Goal: Information Seeking & Learning: Learn about a topic

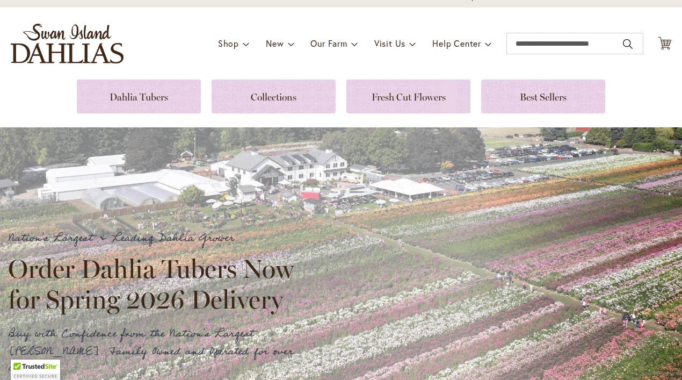
scroll to position [70, 0]
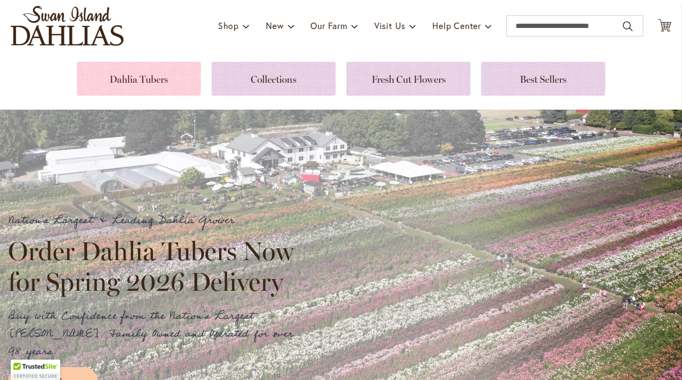
click at [154, 80] on link at bounding box center [139, 79] width 124 height 34
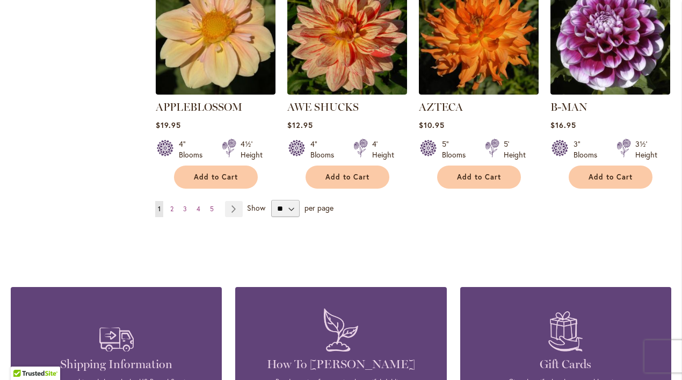
scroll to position [990, 0]
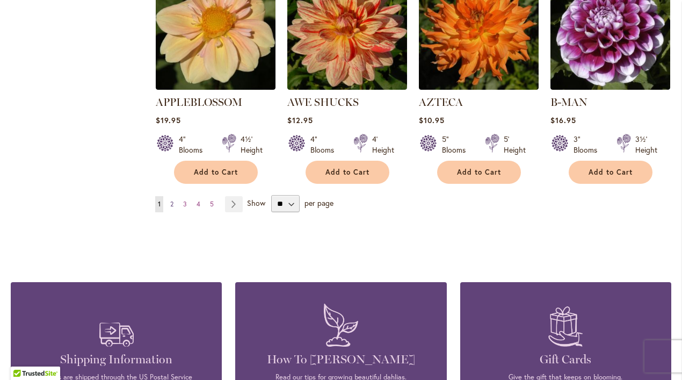
click at [176, 196] on link "Page 2" at bounding box center [172, 204] width 9 height 16
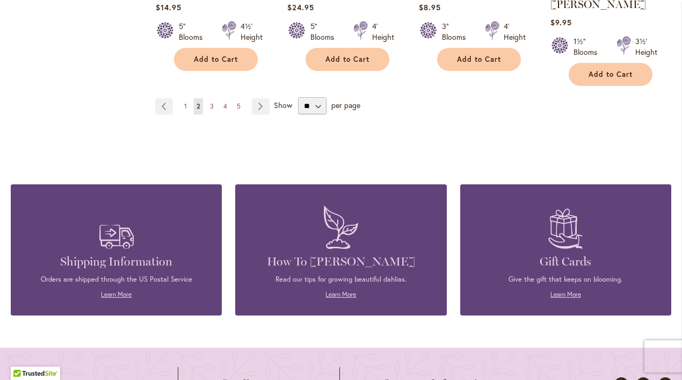
scroll to position [1092, 0]
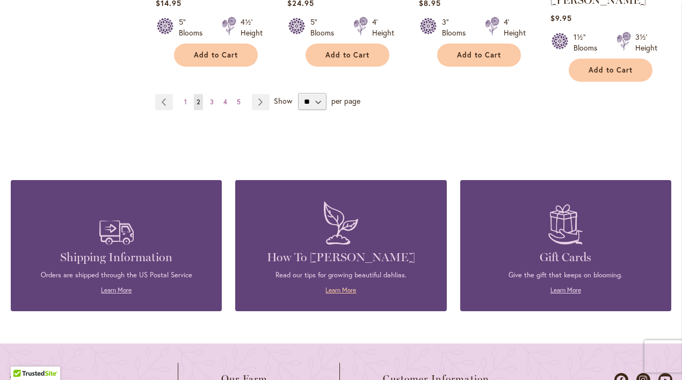
click at [348, 286] on link "Learn More" at bounding box center [340, 290] width 31 height 8
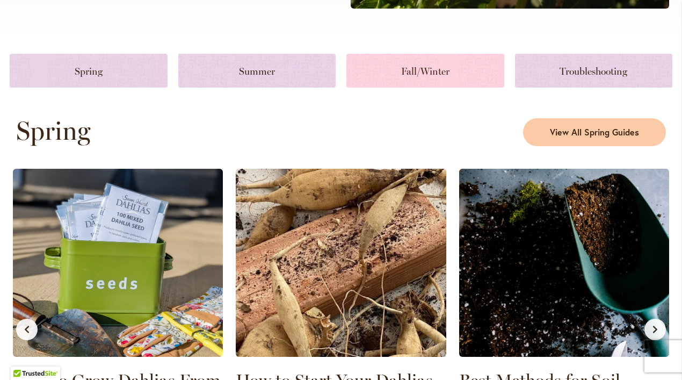
click at [438, 66] on link at bounding box center [425, 71] width 158 height 34
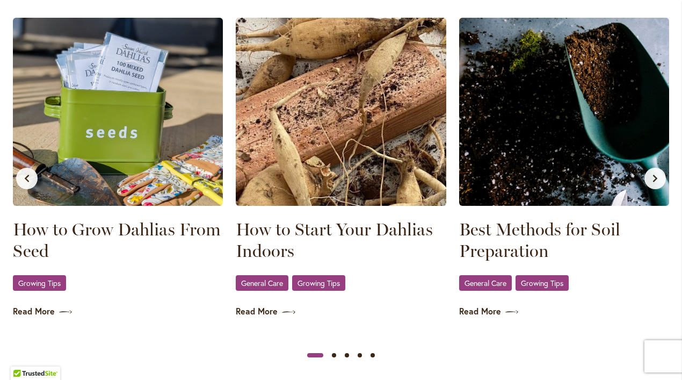
scroll to position [625, 0]
